Goal: Information Seeking & Learning: Understand process/instructions

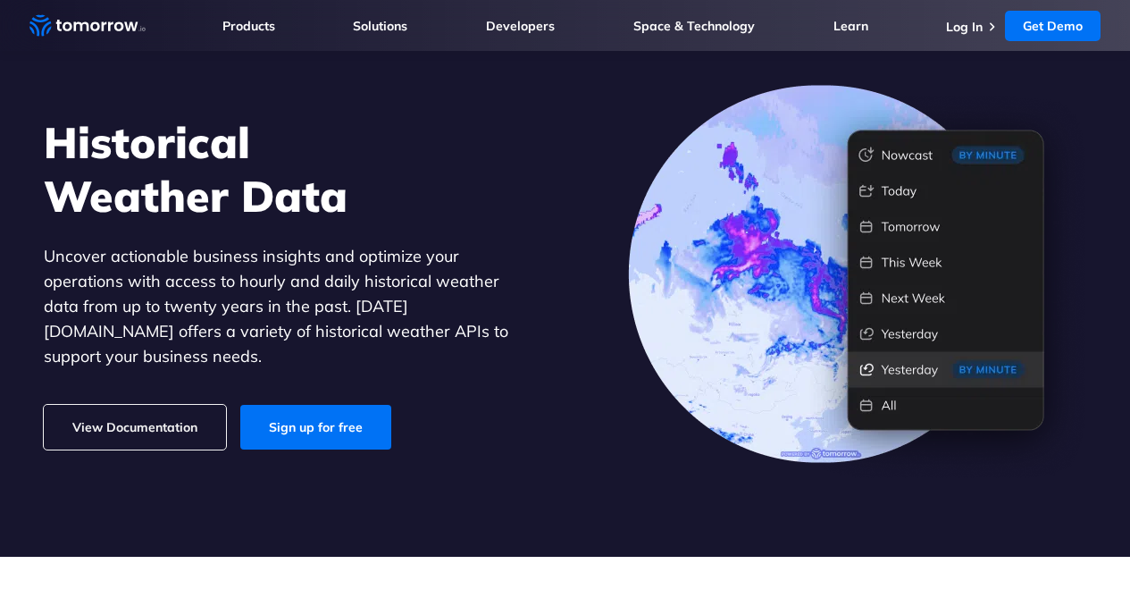
scroll to position [89, 0]
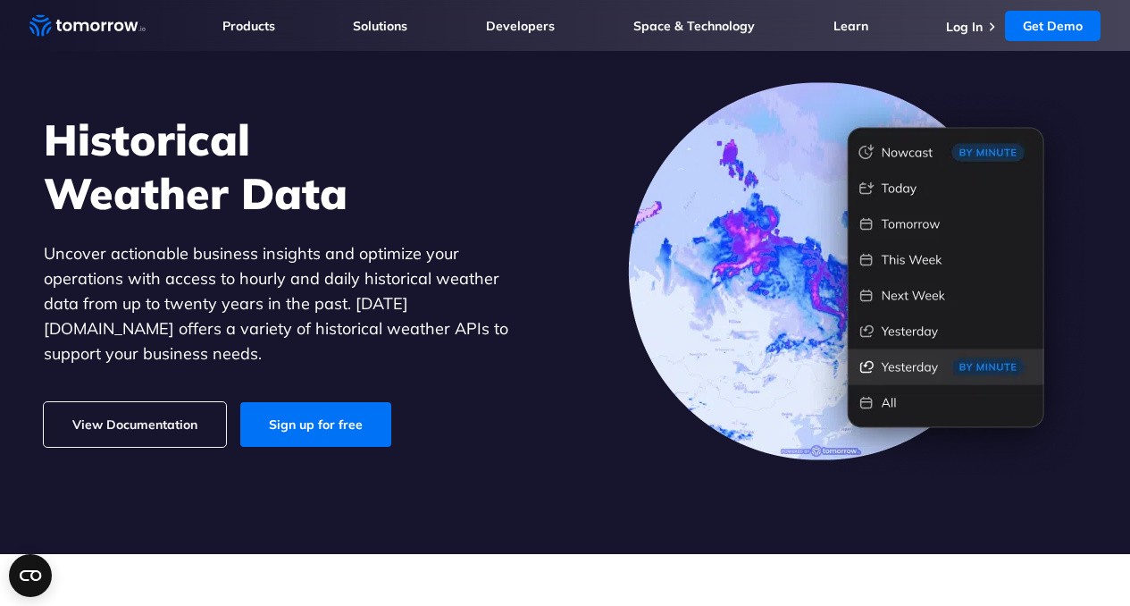
click at [147, 402] on link "View Documentation" at bounding box center [135, 424] width 182 height 45
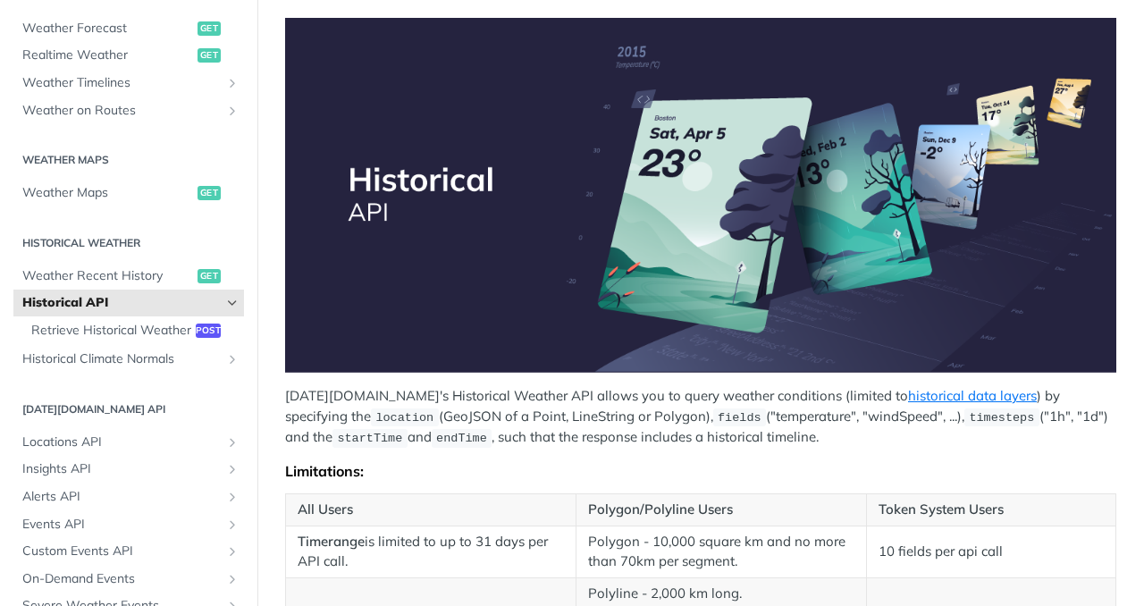
scroll to position [268, 0]
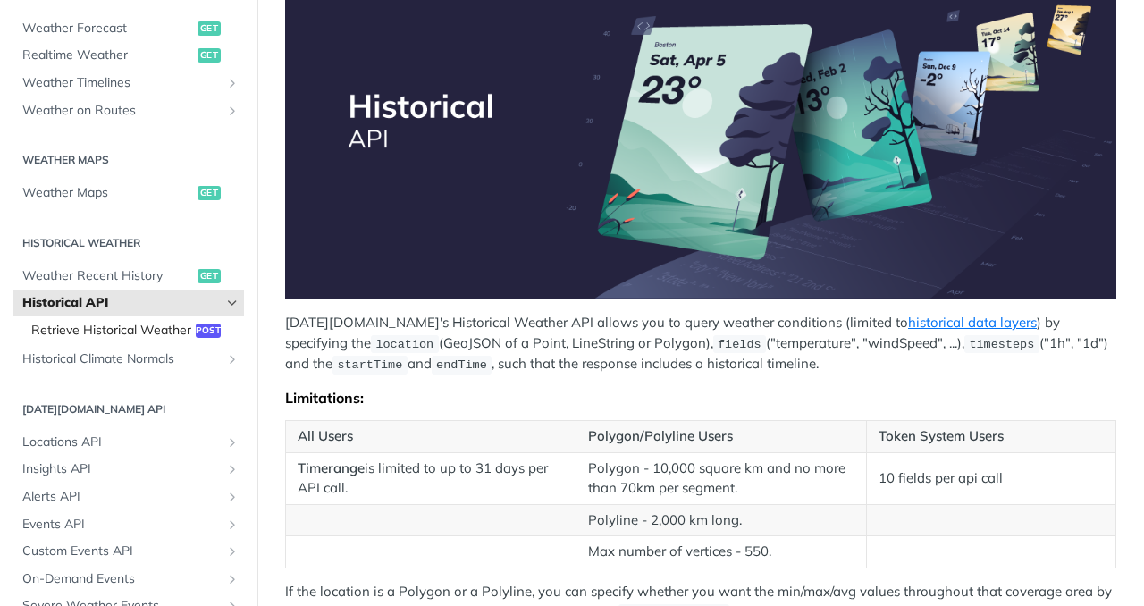
click at [112, 327] on span "Retrieve Historical Weather" at bounding box center [111, 331] width 160 height 18
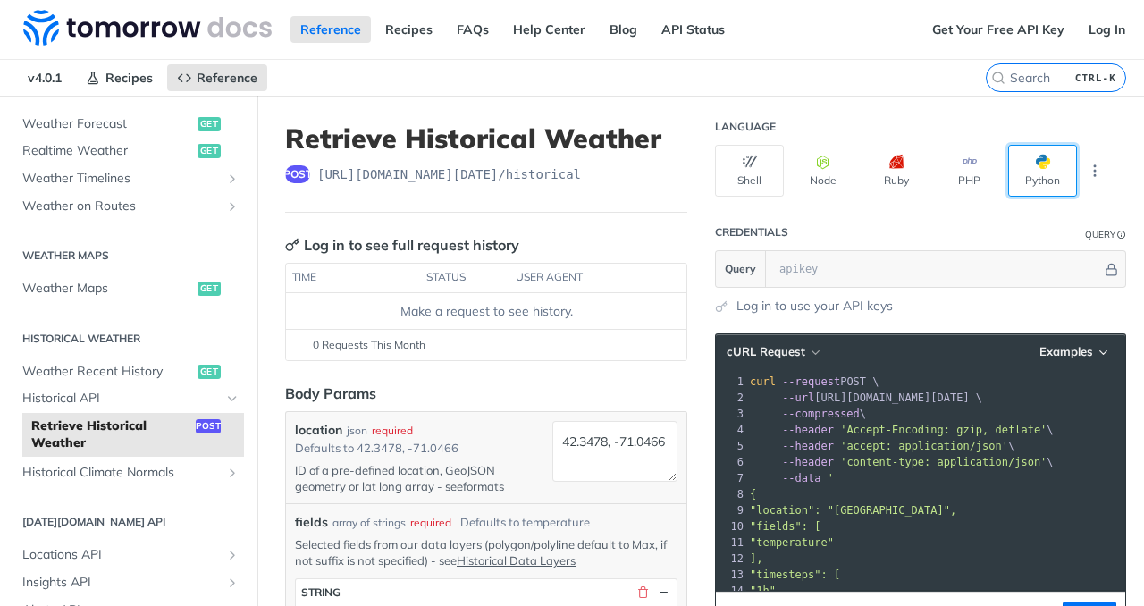
click at [1018, 165] on button "Python" at bounding box center [1042, 171] width 69 height 52
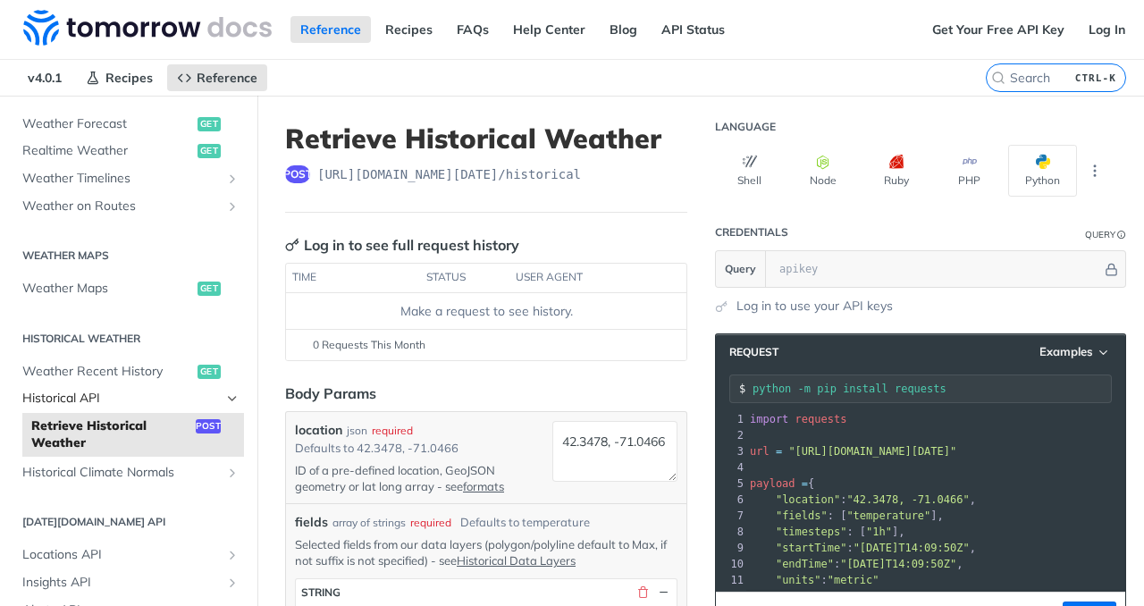
click at [206, 397] on span "Historical API" at bounding box center [121, 399] width 198 height 18
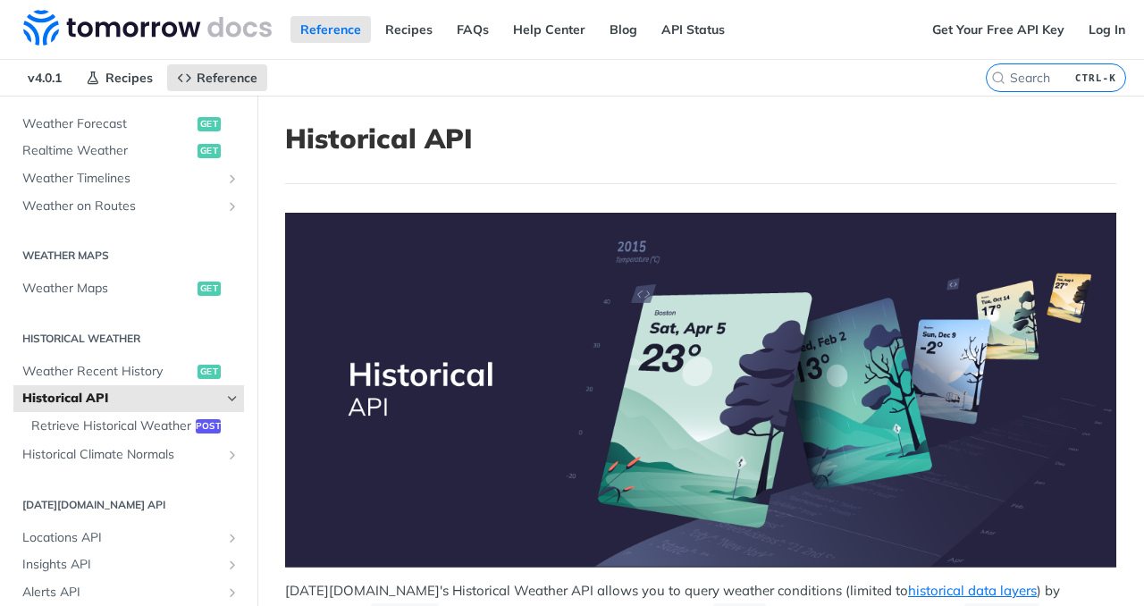
click at [206, 397] on span "Historical API" at bounding box center [121, 399] width 198 height 18
click at [170, 428] on span "Retrieve Historical Weather" at bounding box center [111, 426] width 160 height 18
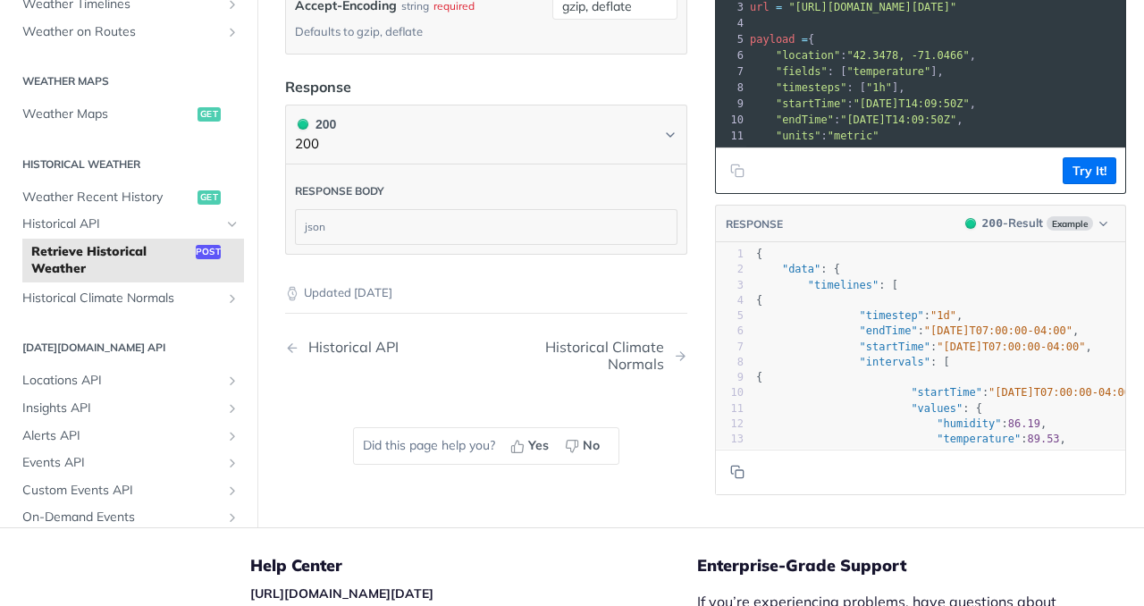
scroll to position [1430, 0]
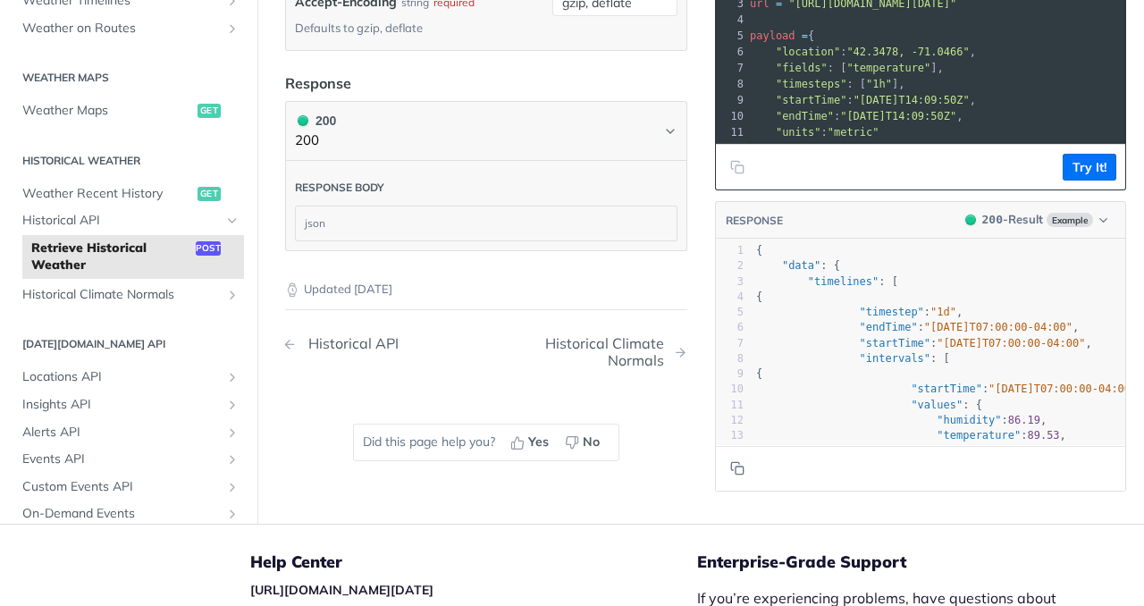
click at [320, 352] on div "Historical API" at bounding box center [348, 343] width 99 height 17
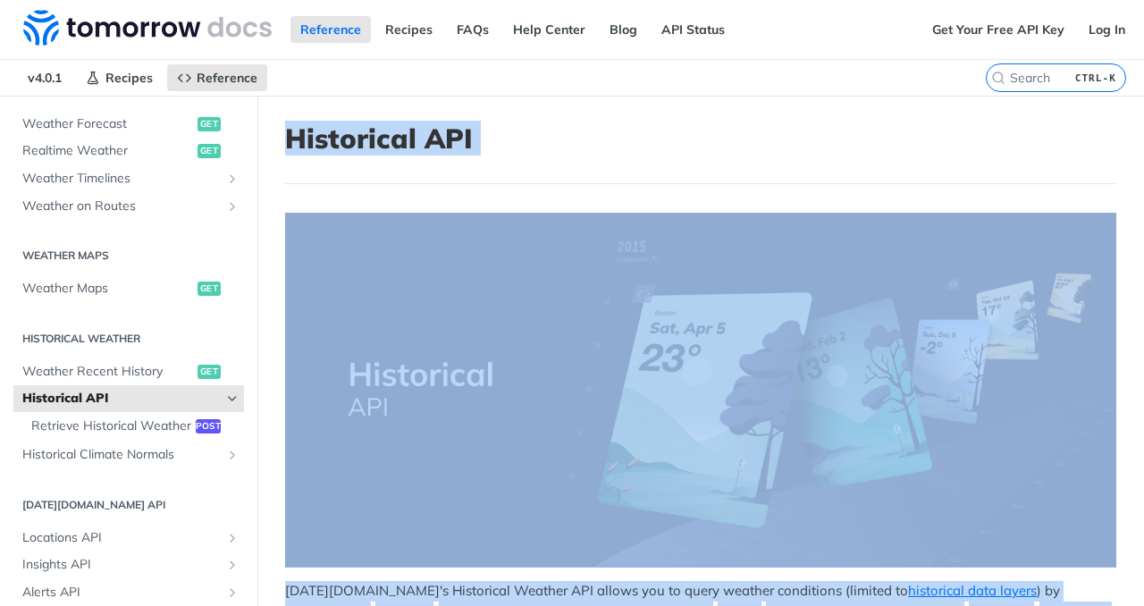
drag, startPoint x: 537, startPoint y: 525, endPoint x: 289, endPoint y: 126, distance: 469.9
copy article "Historical API Tomorrow.io's Historical Weather API allows you to query weather…"
click at [579, 126] on h1 "Historical API" at bounding box center [700, 138] width 831 height 32
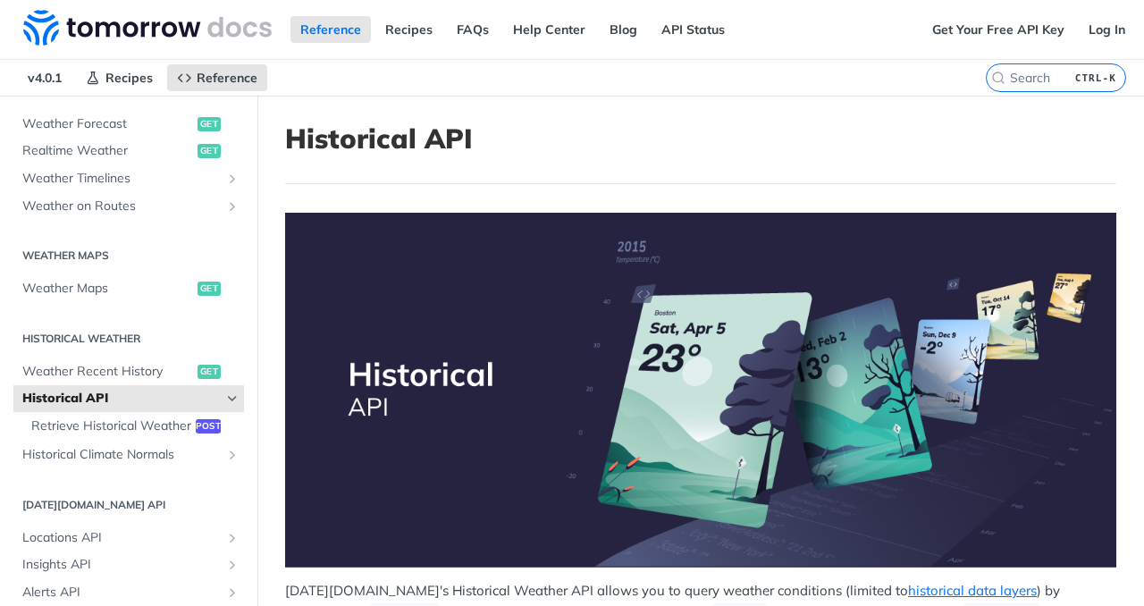
scroll to position [447, 0]
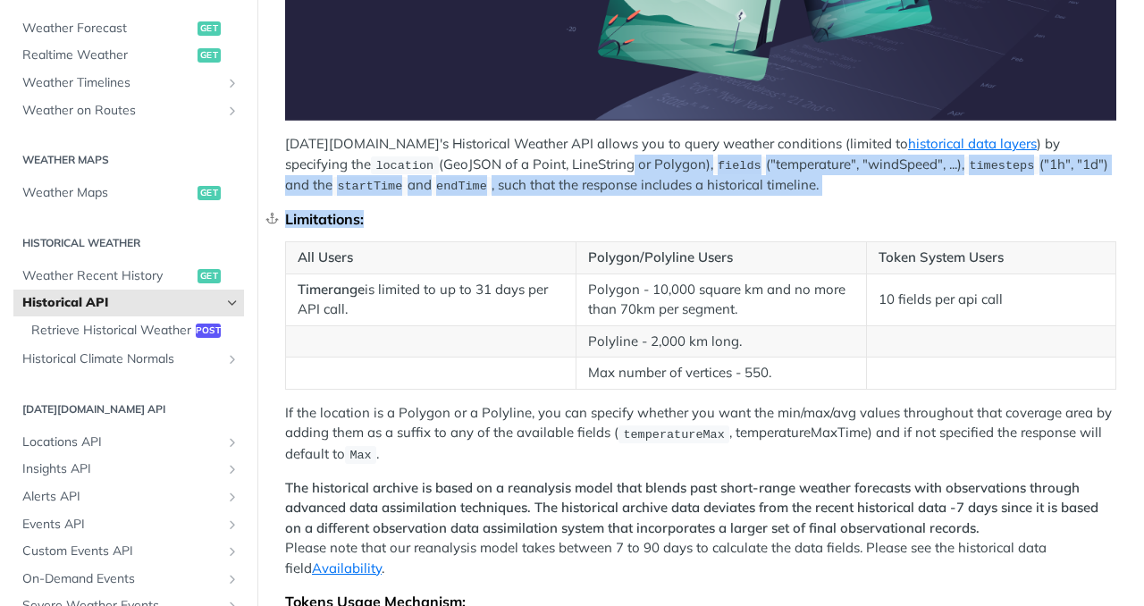
drag, startPoint x: 541, startPoint y: 158, endPoint x: 878, endPoint y: 203, distance: 340.7
click at [847, 203] on div "Tomorrow.io's Historical Weather API allows you to query weather conditions (li…" at bounding box center [700, 287] width 831 height 1042
click at [885, 202] on div "Tomorrow.io's Historical Weather API allows you to query weather conditions (li…" at bounding box center [700, 287] width 831 height 1042
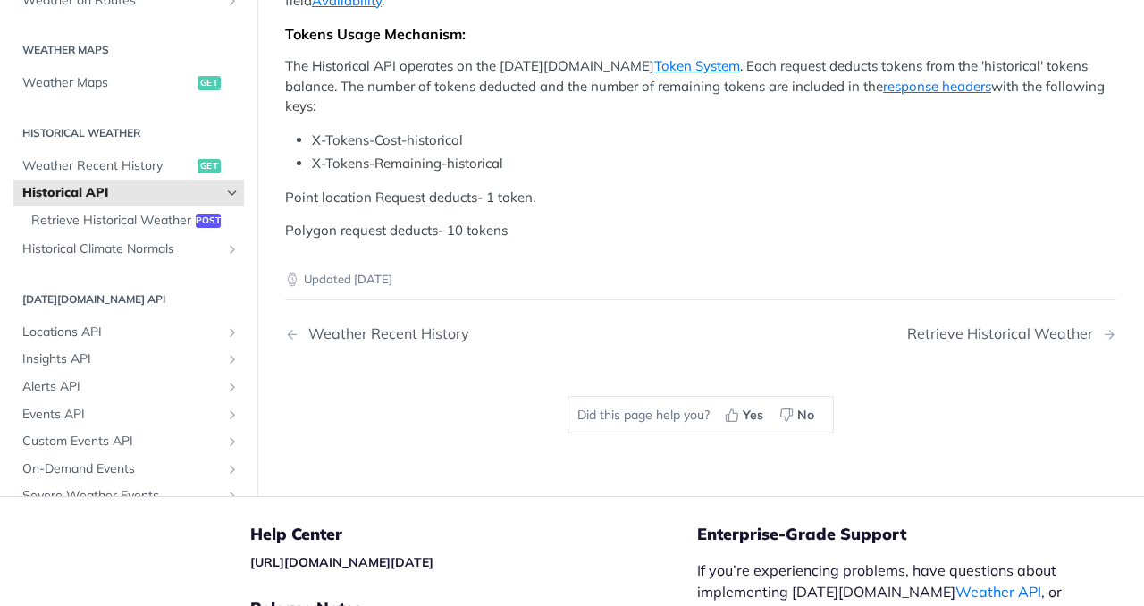
scroll to position [1072, 0]
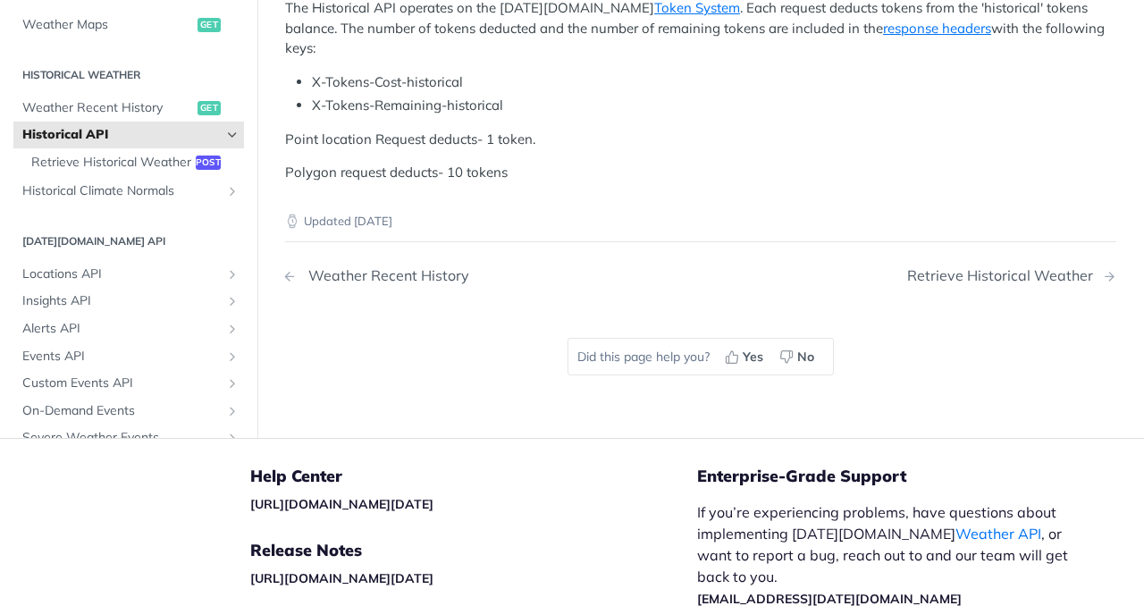
click at [382, 267] on div "Weather Recent History" at bounding box center [384, 275] width 170 height 17
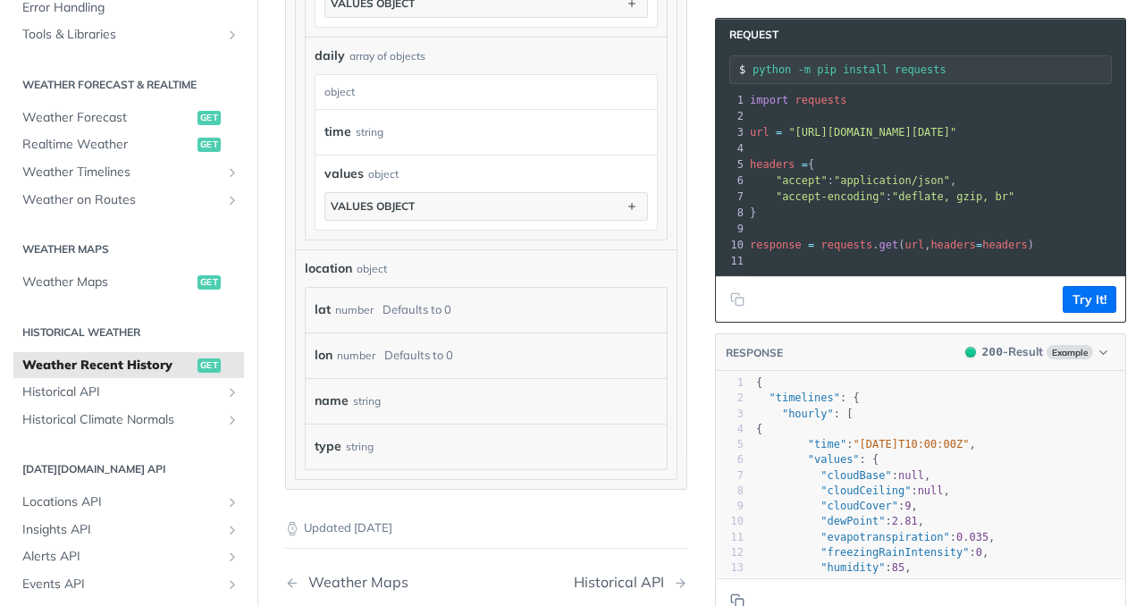
scroll to position [1698, 0]
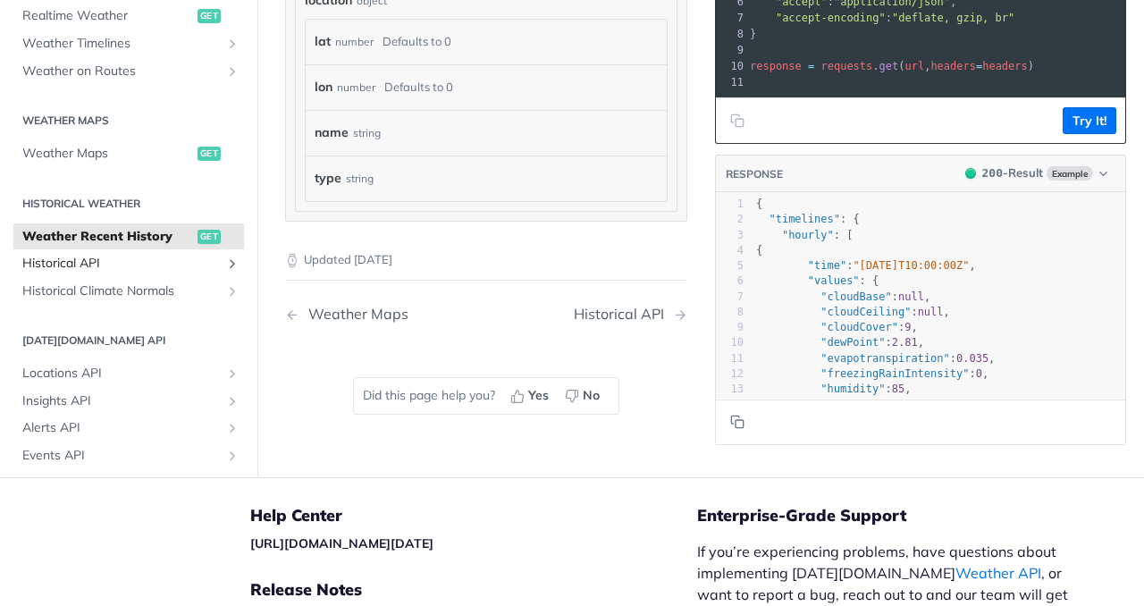
click at [94, 255] on span "Historical API" at bounding box center [121, 264] width 198 height 18
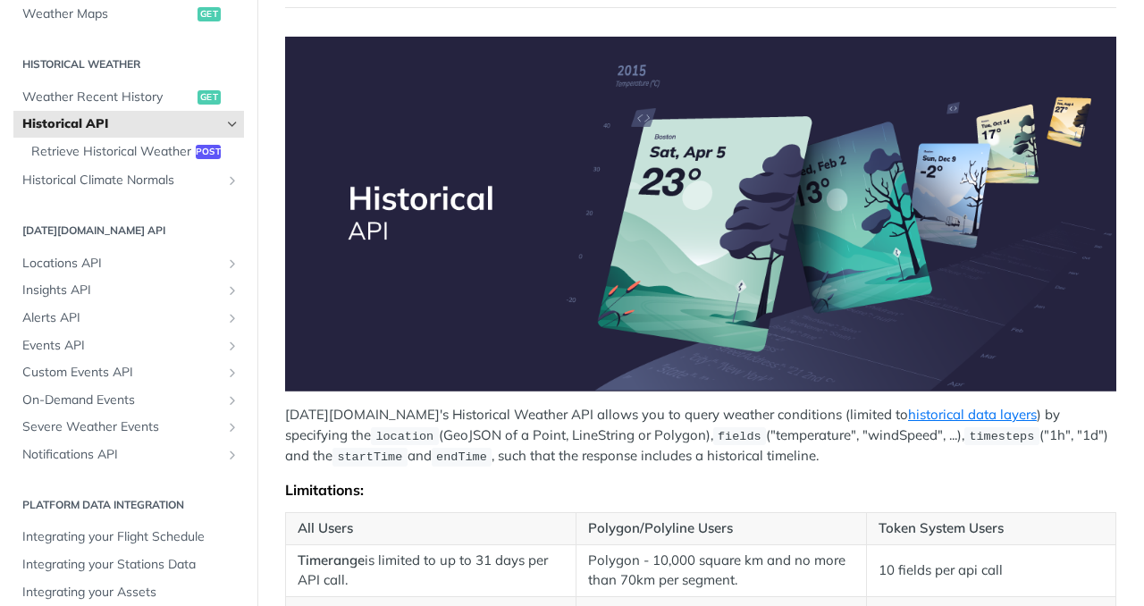
scroll to position [37, 0]
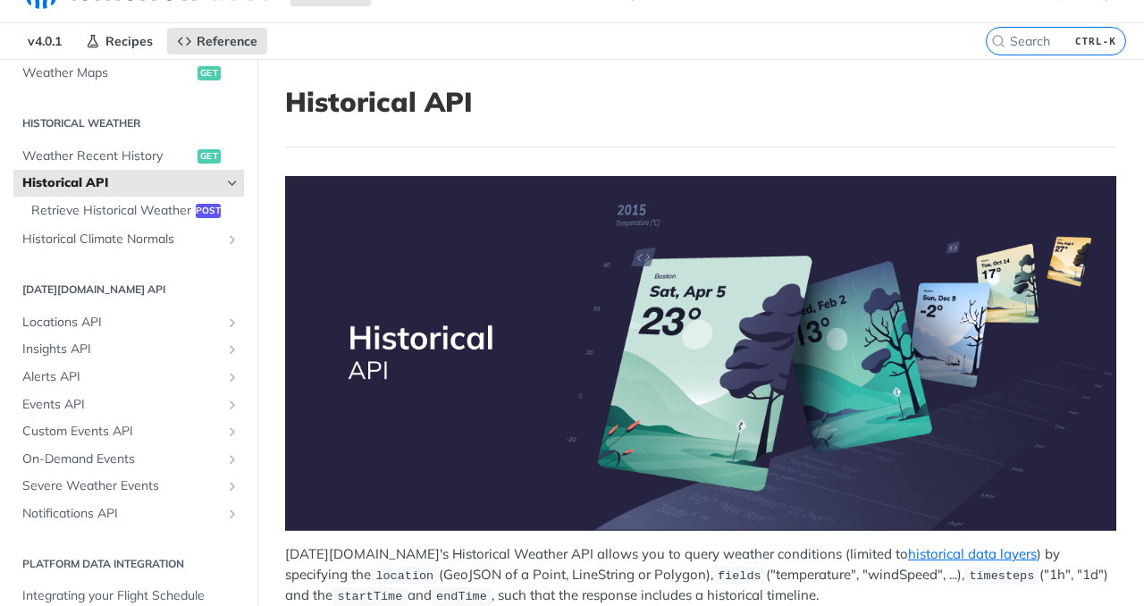
drag, startPoint x: 441, startPoint y: 252, endPoint x: 429, endPoint y: 162, distance: 91.1
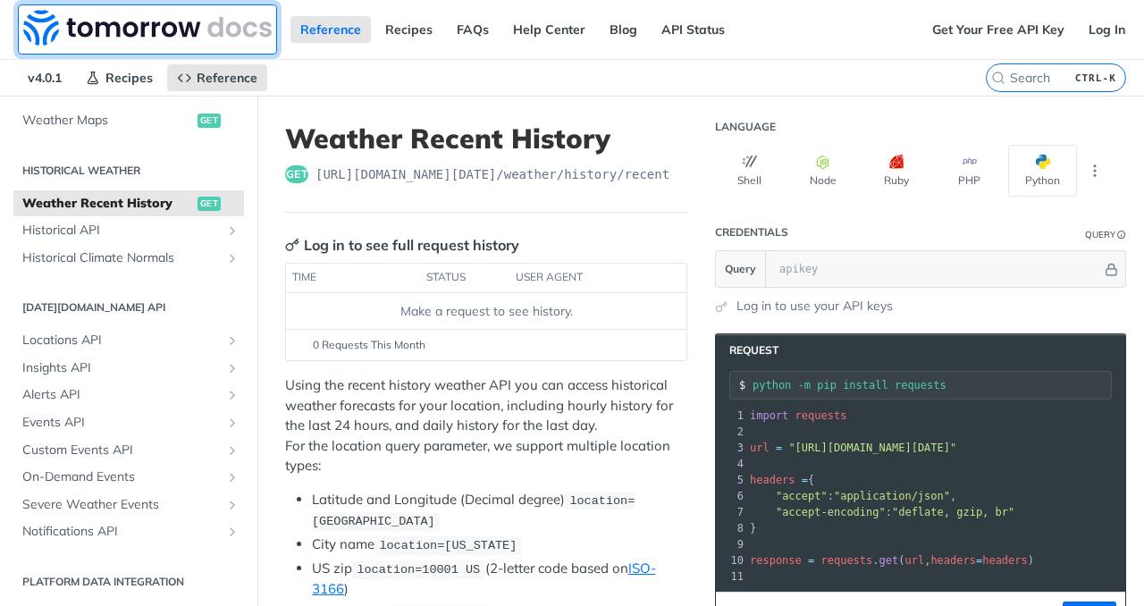
click at [149, 26] on img at bounding box center [147, 28] width 248 height 36
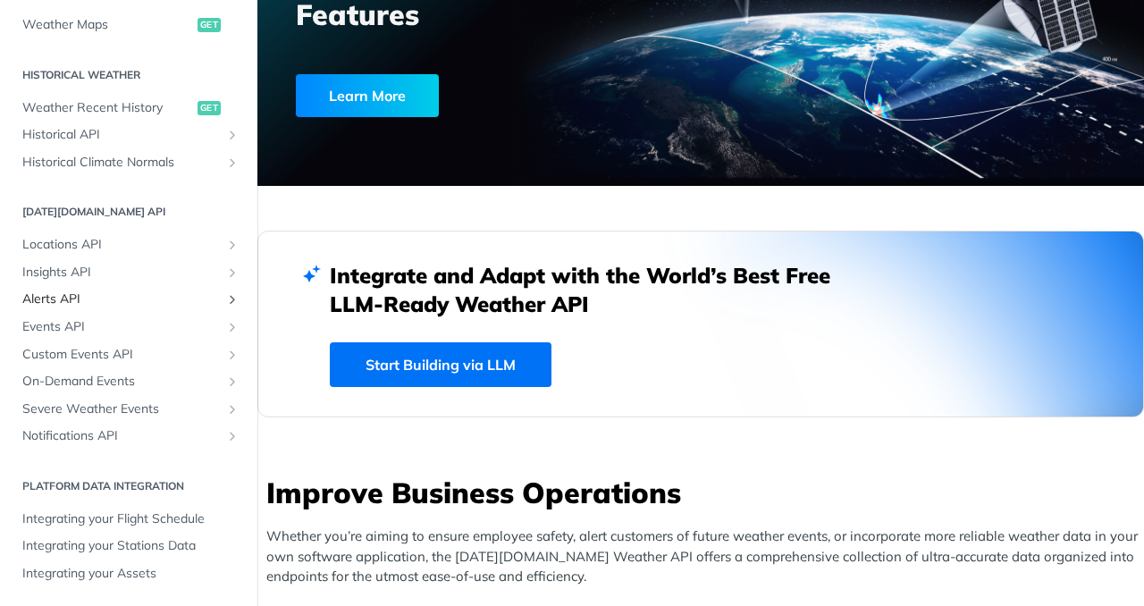
scroll to position [313, 0]
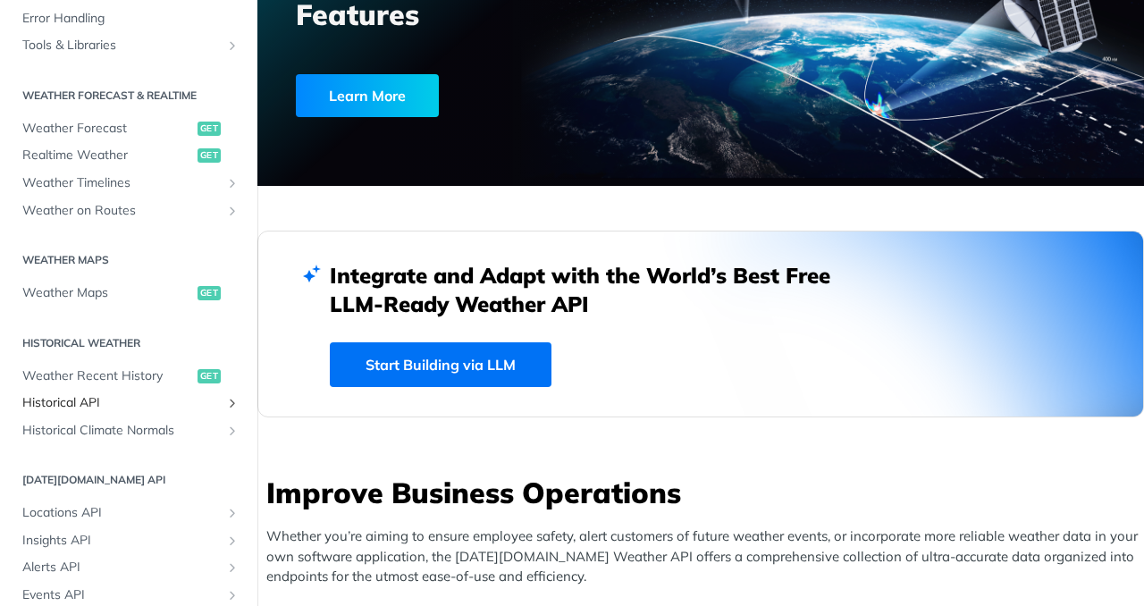
click at [84, 401] on span "Historical API" at bounding box center [121, 403] width 198 height 18
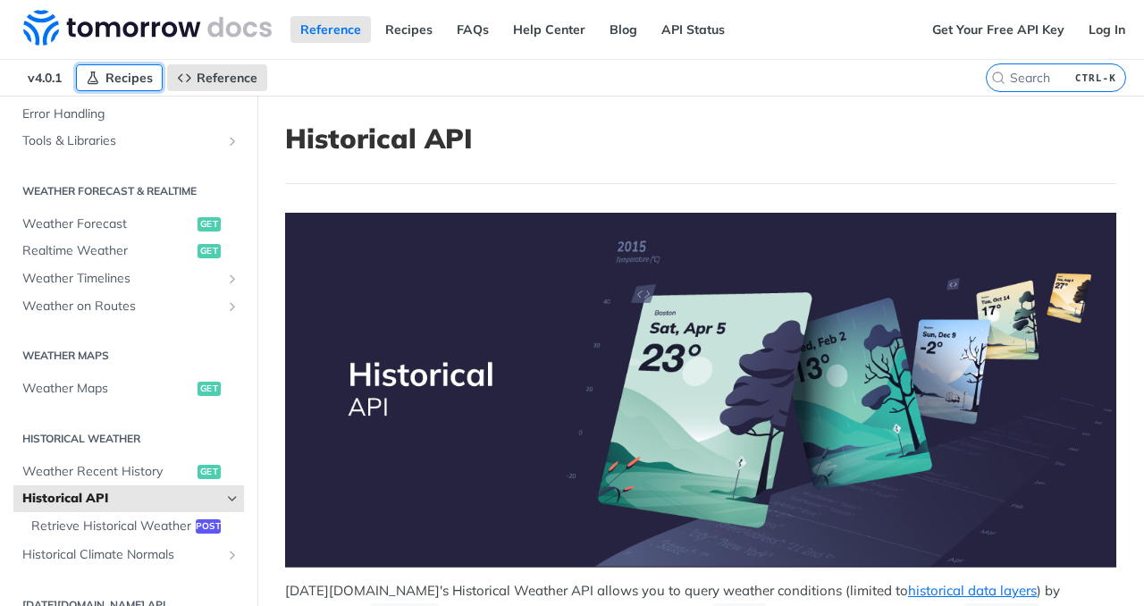
drag, startPoint x: 128, startPoint y: 77, endPoint x: 142, endPoint y: 71, distance: 15.6
click at [128, 77] on span "Recipes" at bounding box center [128, 78] width 47 height 16
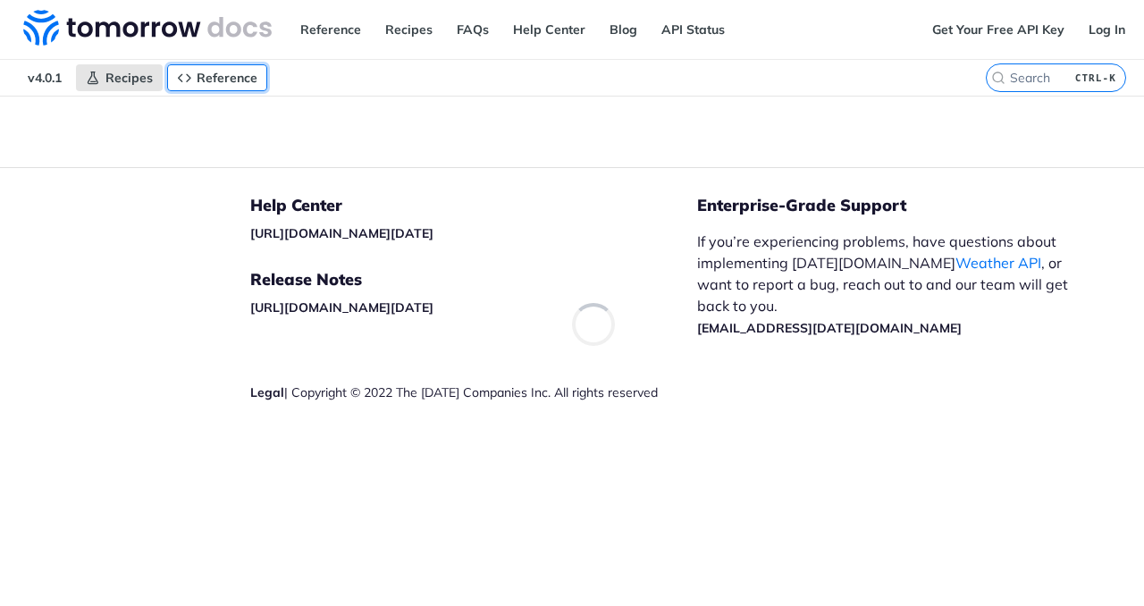
click at [211, 78] on span "Reference" at bounding box center [227, 78] width 61 height 16
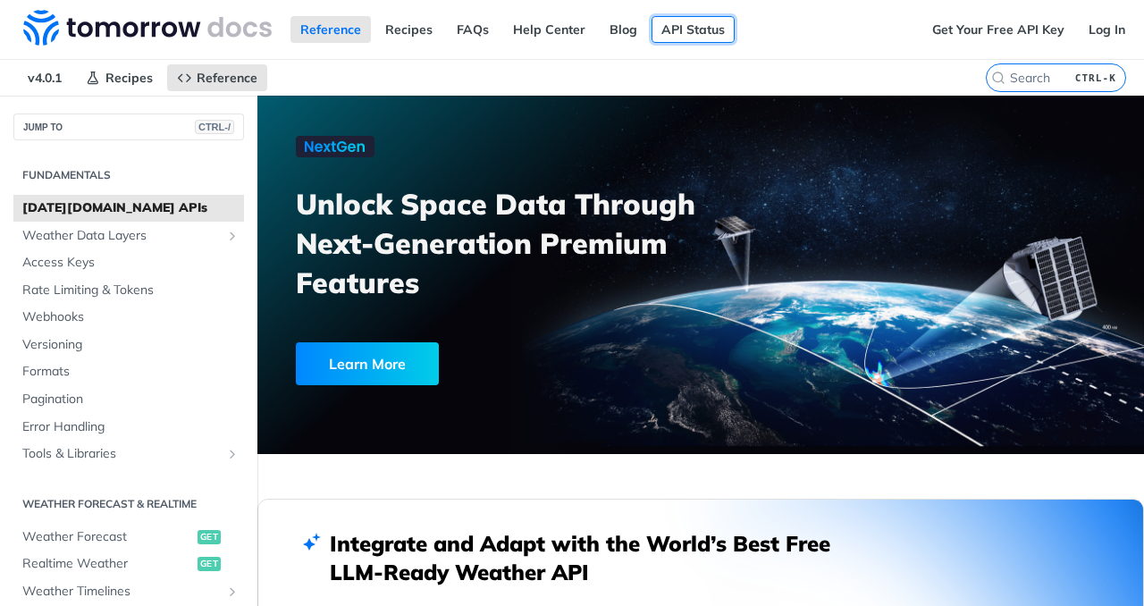
click at [679, 35] on link "API Status" at bounding box center [692, 29] width 83 height 27
click at [410, 28] on link "Recipes" at bounding box center [408, 29] width 67 height 27
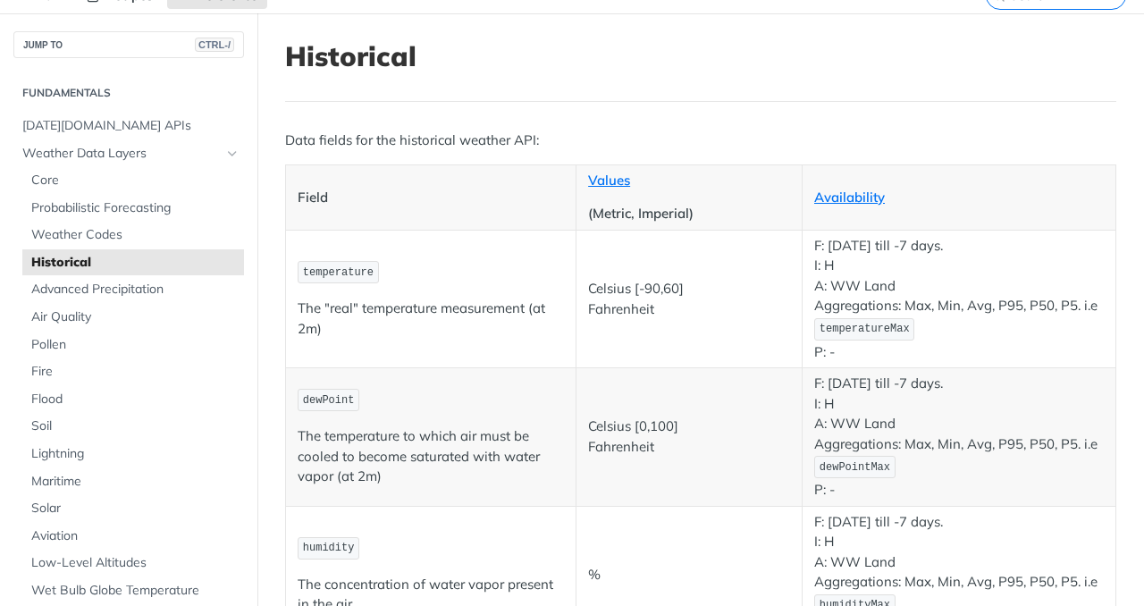
scroll to position [268, 0]
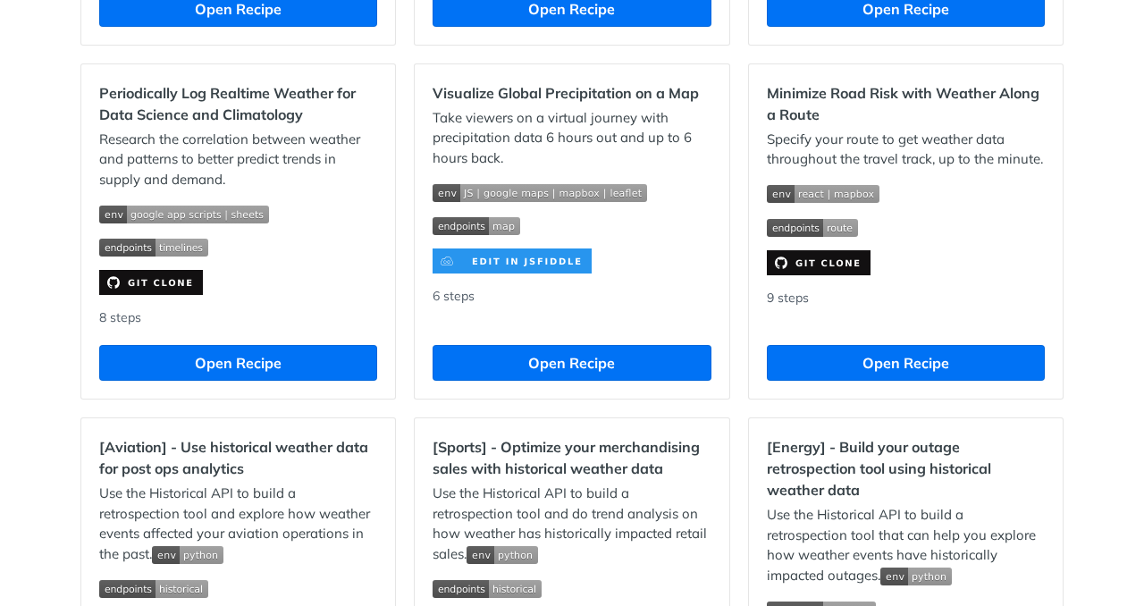
scroll to position [1430, 0]
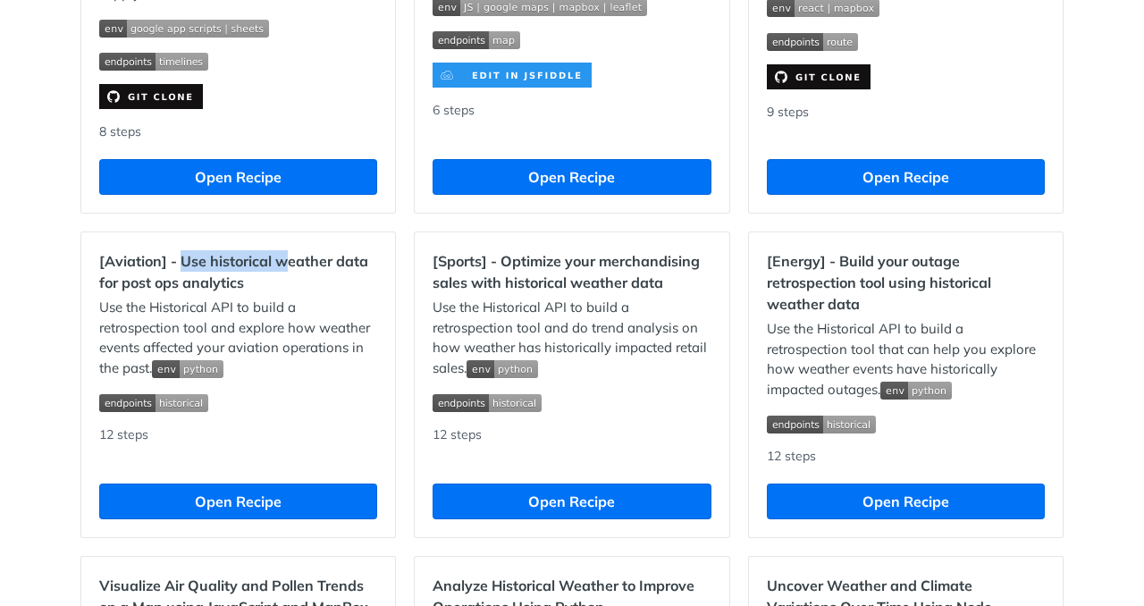
drag, startPoint x: 223, startPoint y: 280, endPoint x: 312, endPoint y: 280, distance: 88.5
click at [284, 279] on h2 "[Aviation] - Use historical weather data for post ops analytics" at bounding box center [238, 271] width 278 height 43
click at [322, 281] on h2 "[Aviation] - Use historical weather data for post ops analytics" at bounding box center [238, 271] width 278 height 43
drag, startPoint x: 184, startPoint y: 277, endPoint x: 319, endPoint y: 281, distance: 135.0
click at [311, 281] on h2 "[Aviation] - Use historical weather data for post ops analytics" at bounding box center [238, 271] width 278 height 43
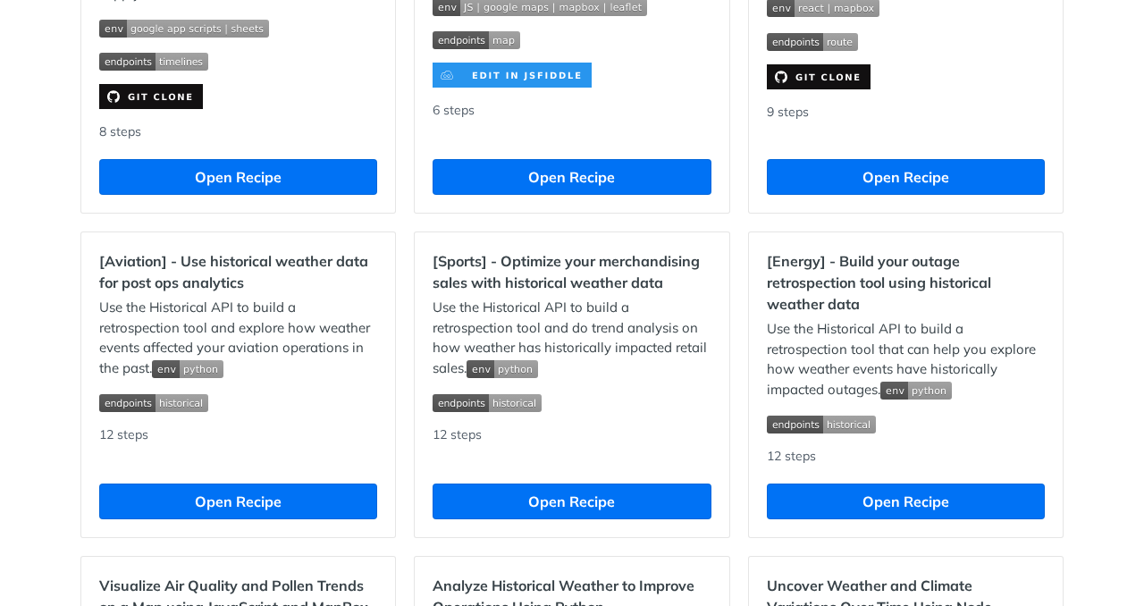
click at [320, 281] on h2 "[Aviation] - Use historical weather data for post ops analytics" at bounding box center [238, 271] width 278 height 43
drag, startPoint x: 109, startPoint y: 298, endPoint x: 201, endPoint y: 299, distance: 92.0
click at [199, 293] on h2 "[Aviation] - Use historical weather data for post ops analytics" at bounding box center [238, 271] width 278 height 43
click at [240, 293] on h2 "[Aviation] - Use historical weather data for post ops analytics" at bounding box center [238, 271] width 278 height 43
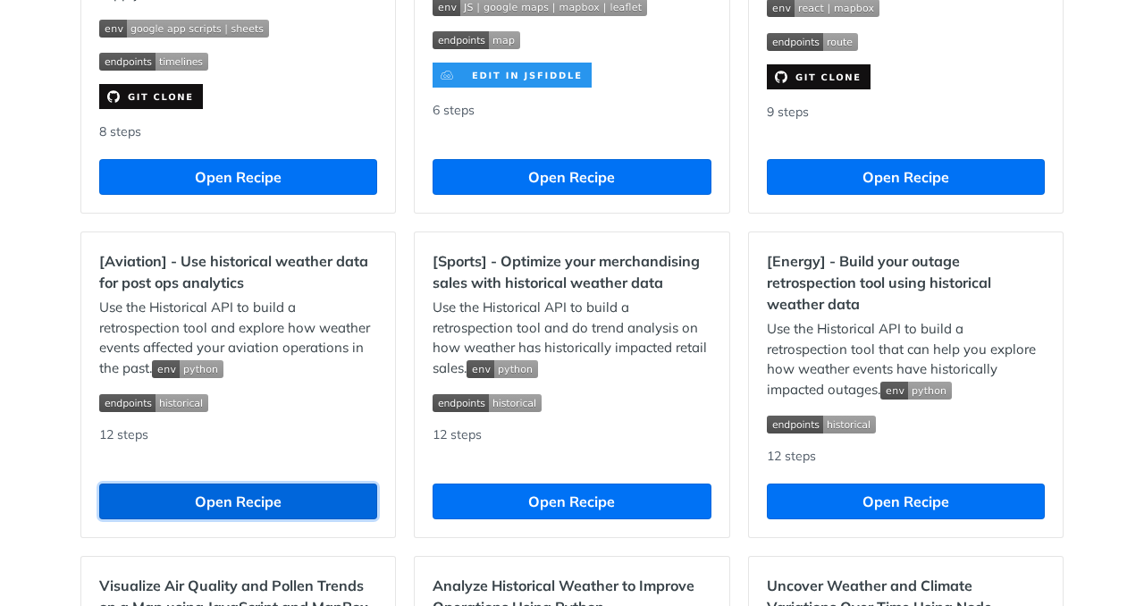
click at [280, 514] on button "Open Recipe" at bounding box center [238, 501] width 278 height 36
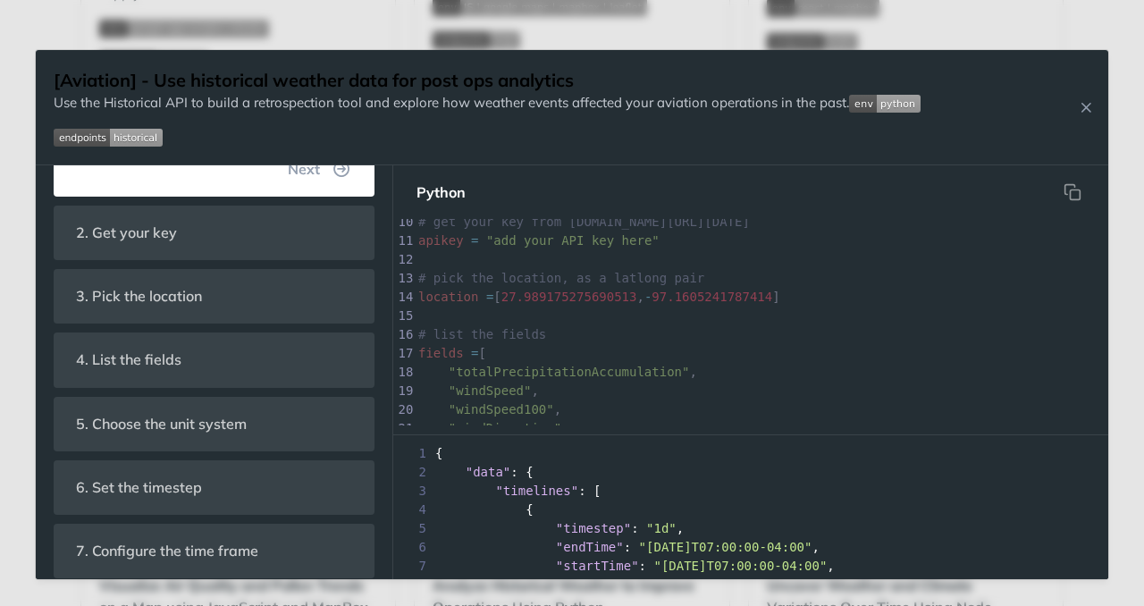
scroll to position [739, 0]
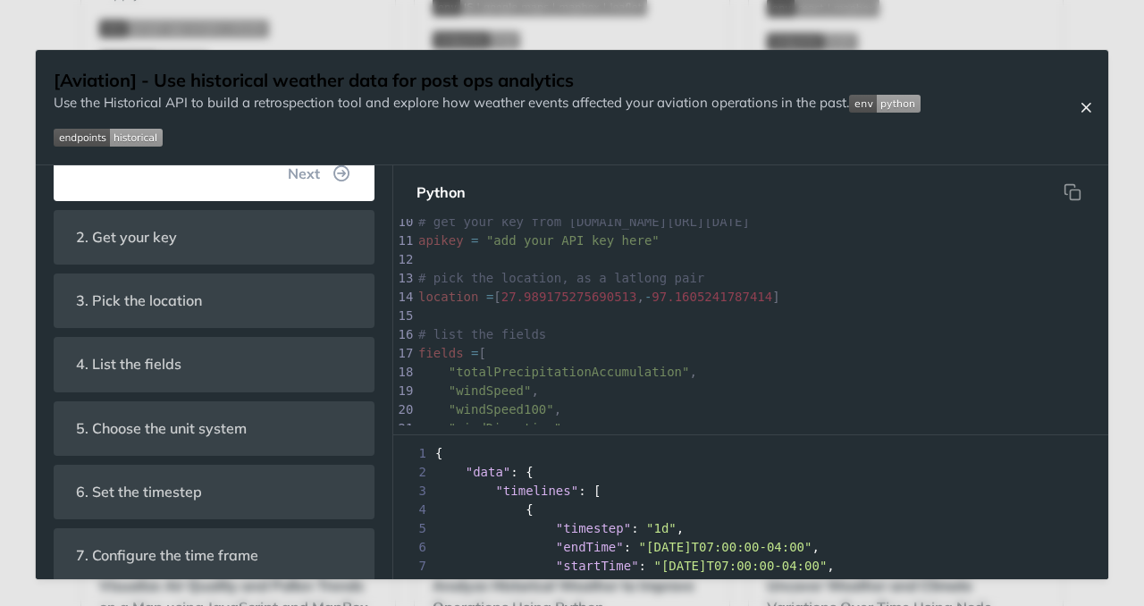
click at [1089, 109] on icon "Close Recipe" at bounding box center [1086, 107] width 16 height 16
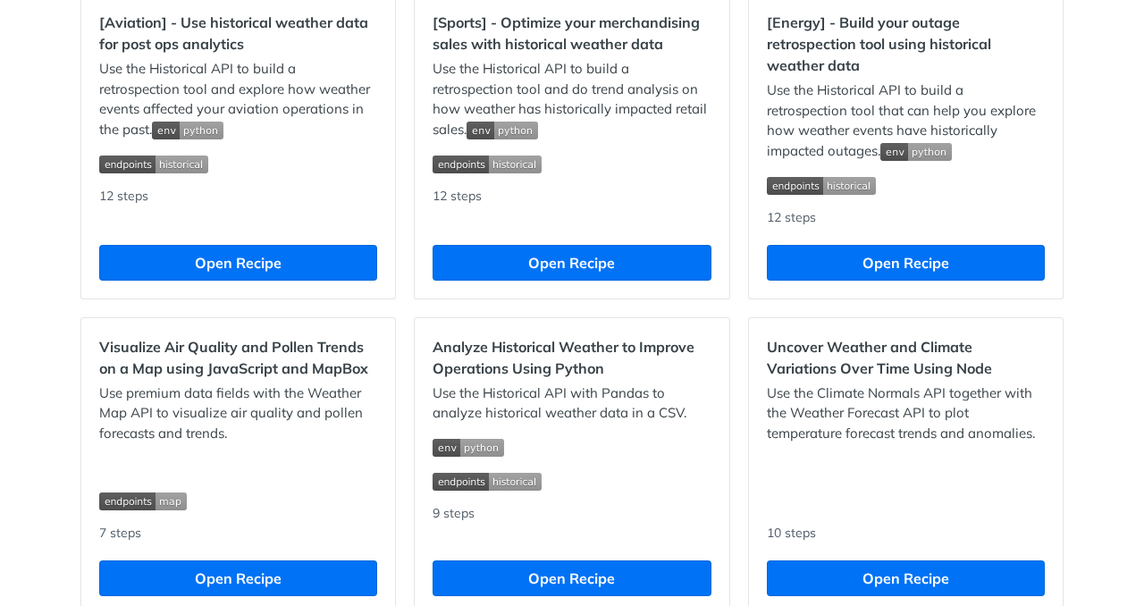
scroll to position [1608, 0]
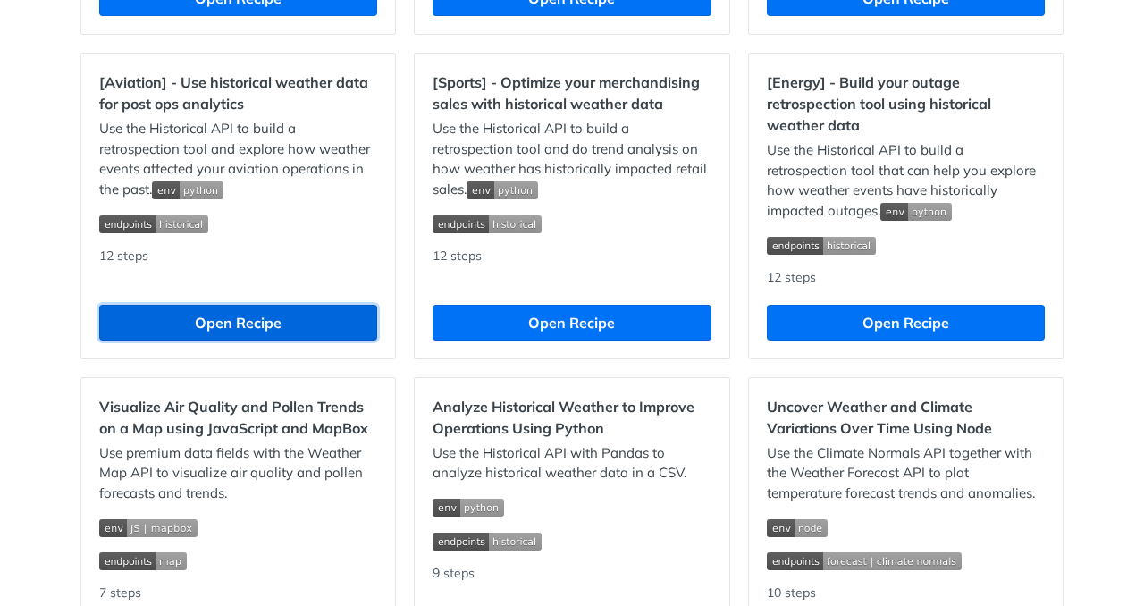
click at [279, 323] on button "Open Recipe" at bounding box center [238, 323] width 278 height 36
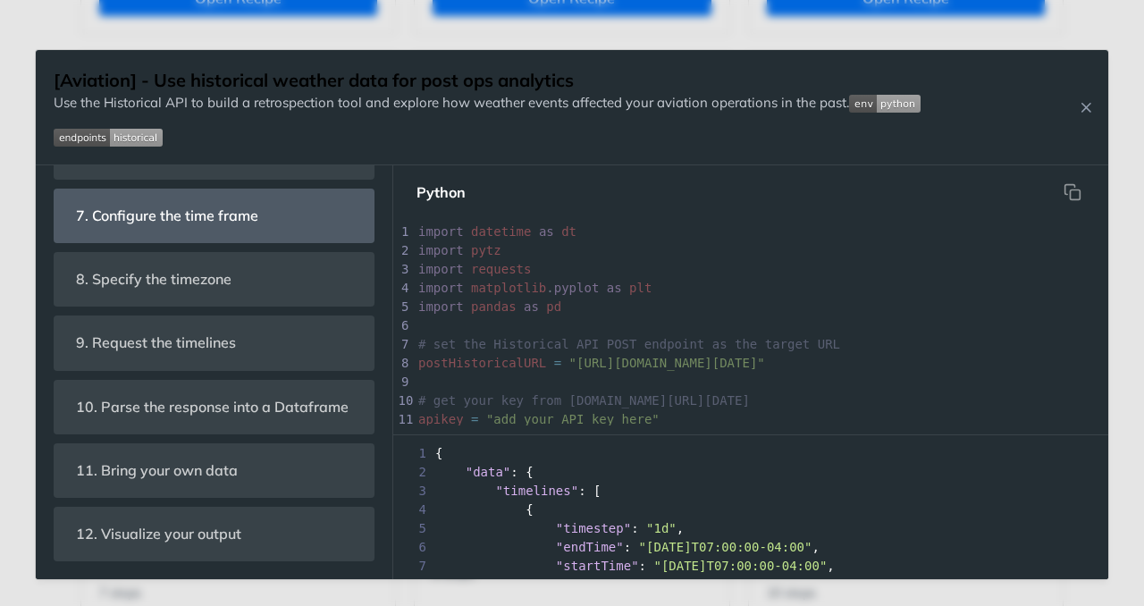
scroll to position [1096, 0]
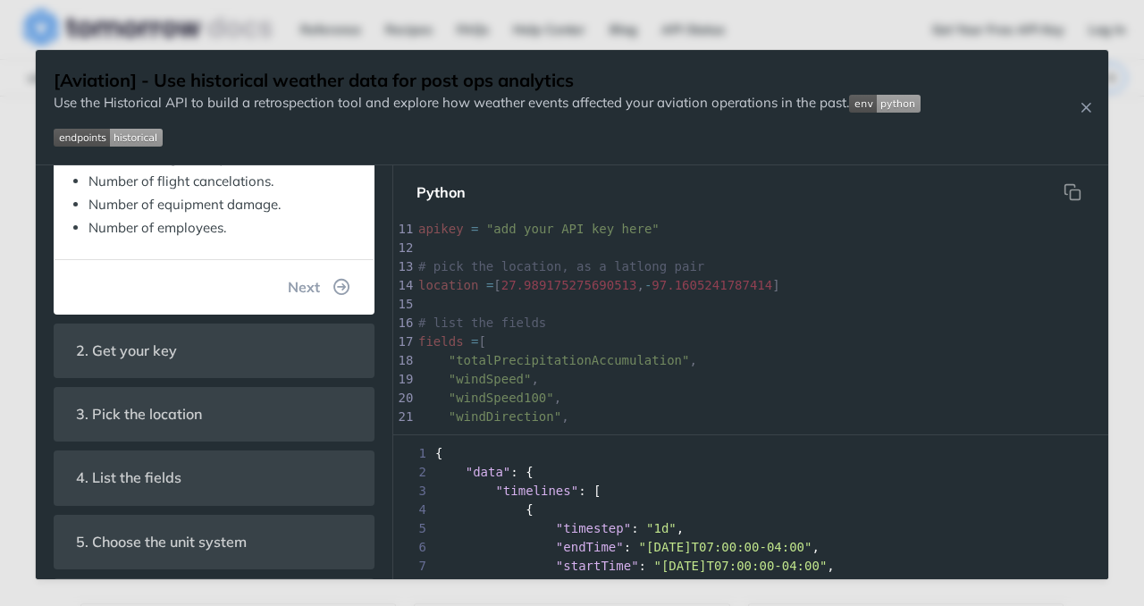
scroll to position [268, 0]
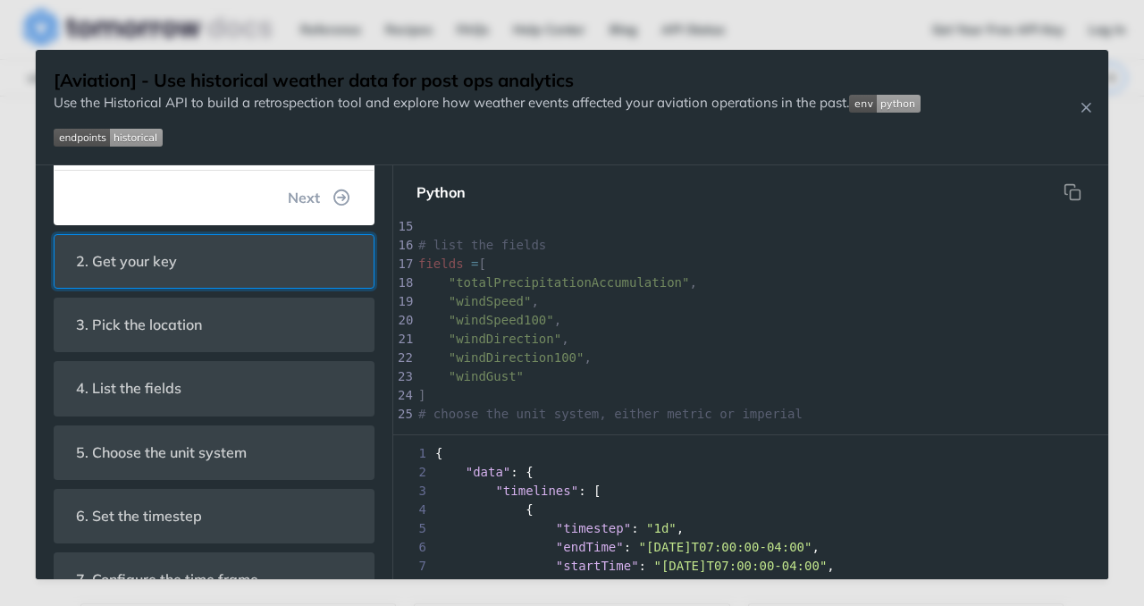
click at [210, 277] on header "2. Get your key" at bounding box center [214, 261] width 319 height 53
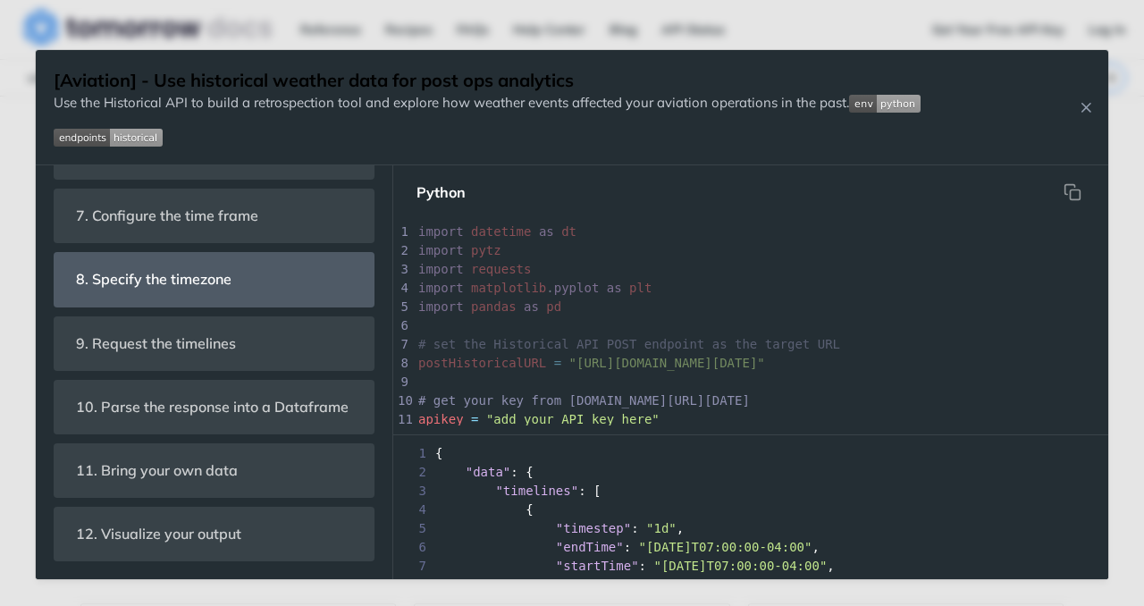
scroll to position [71, 0]
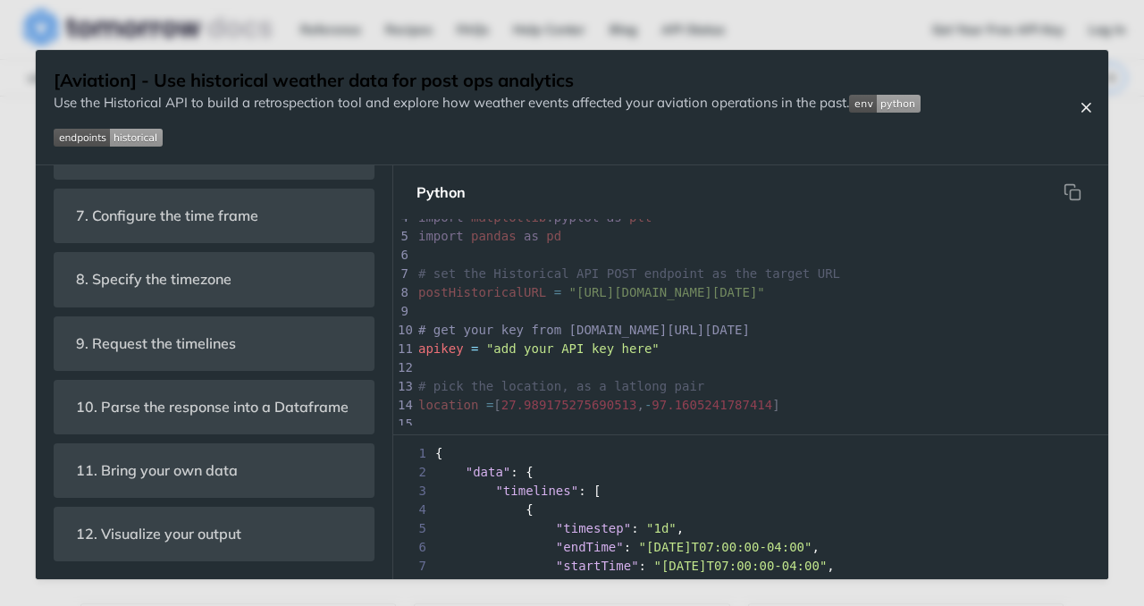
click at [1087, 111] on icon "Close Recipe" at bounding box center [1086, 107] width 16 height 16
